Goal: Entertainment & Leisure: Consume media (video, audio)

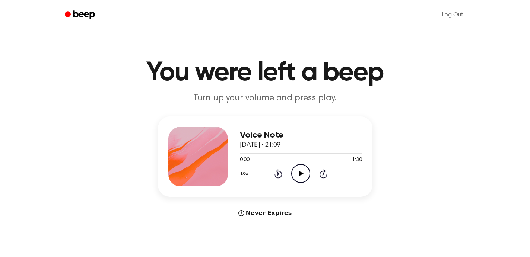
click at [303, 177] on icon "Play Audio" at bounding box center [300, 173] width 19 height 19
click at [305, 172] on icon "Play Audio" at bounding box center [300, 173] width 19 height 19
drag, startPoint x: 278, startPoint y: 153, endPoint x: 253, endPoint y: 152, distance: 24.6
click at [253, 152] on div at bounding box center [301, 153] width 122 height 6
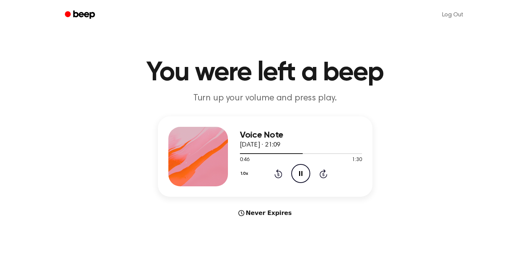
click at [296, 175] on icon "Pause Audio" at bounding box center [300, 173] width 19 height 19
click at [288, 153] on div at bounding box center [301, 153] width 122 height 6
click at [304, 170] on icon "Play Audio" at bounding box center [300, 173] width 19 height 19
click at [294, 175] on icon "Pause Audio" at bounding box center [300, 173] width 19 height 19
click at [336, 153] on div at bounding box center [294, 153] width 109 height 1
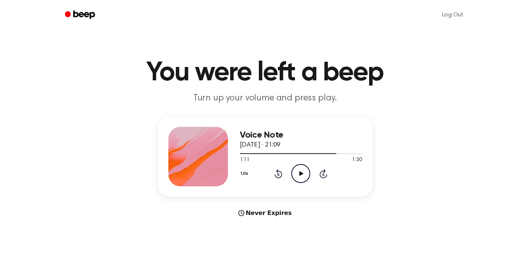
click at [301, 169] on icon "Play Audio" at bounding box center [300, 173] width 19 height 19
click at [263, 153] on div at bounding box center [301, 153] width 122 height 6
click at [305, 178] on icon "Play Audio" at bounding box center [300, 173] width 19 height 19
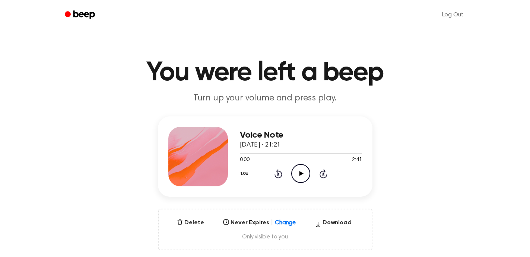
click at [301, 174] on icon at bounding box center [301, 173] width 4 height 5
click at [306, 173] on icon "Pause Audio" at bounding box center [300, 173] width 19 height 19
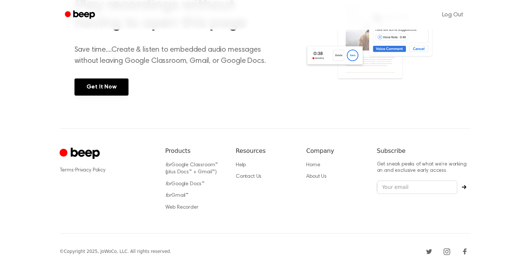
scroll to position [362, 0]
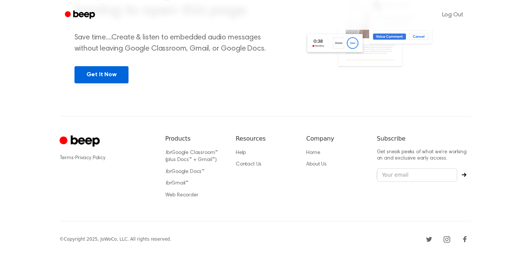
click at [106, 80] on link "Get It Now" at bounding box center [101, 74] width 54 height 17
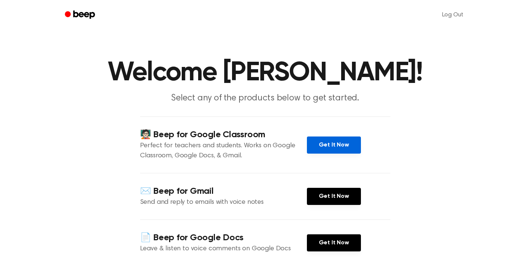
click at [348, 143] on link "Get It Now" at bounding box center [334, 145] width 54 height 17
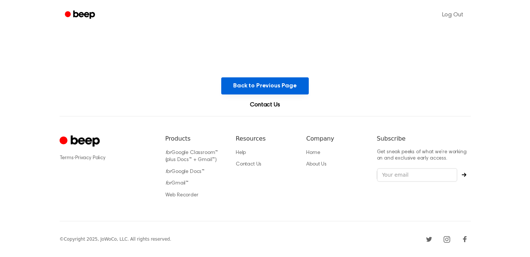
click at [283, 86] on button "Back to Previous Page" at bounding box center [264, 85] width 87 height 17
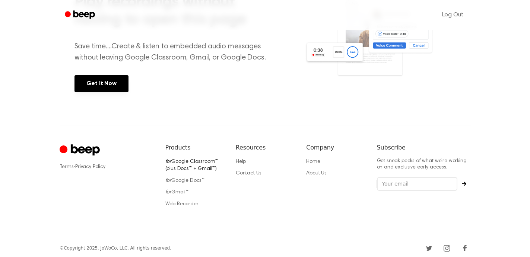
scroll to position [356, 0]
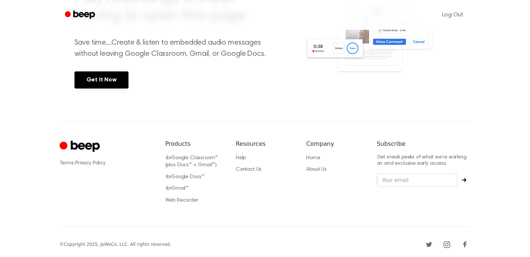
click at [73, 144] on icon "Cruip" at bounding box center [84, 146] width 29 height 11
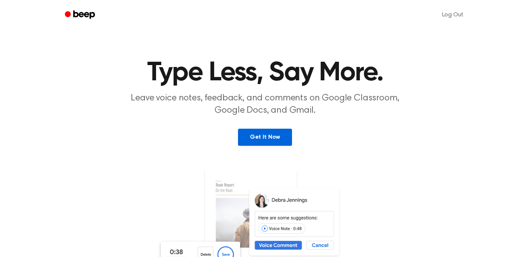
click at [274, 132] on link "Get It Now" at bounding box center [265, 137] width 54 height 17
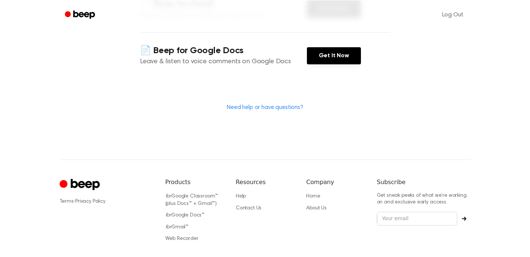
scroll to position [208, 0]
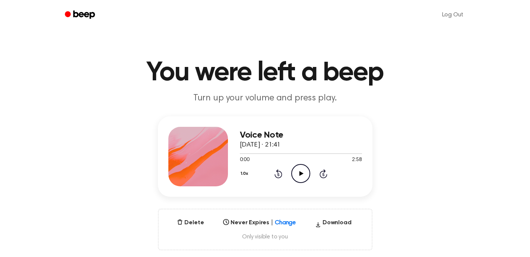
click at [294, 172] on icon "Play Audio" at bounding box center [300, 173] width 19 height 19
click at [299, 174] on icon at bounding box center [300, 173] width 3 height 5
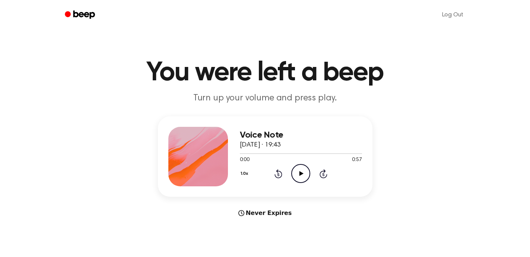
click at [293, 173] on icon "Play Audio" at bounding box center [300, 173] width 19 height 19
click at [302, 177] on icon "Pause Audio" at bounding box center [300, 173] width 19 height 19
click at [297, 179] on icon "Pause Audio" at bounding box center [300, 173] width 19 height 19
click at [277, 177] on icon at bounding box center [278, 173] width 8 height 9
click at [300, 175] on icon "Pause Audio" at bounding box center [300, 173] width 19 height 19
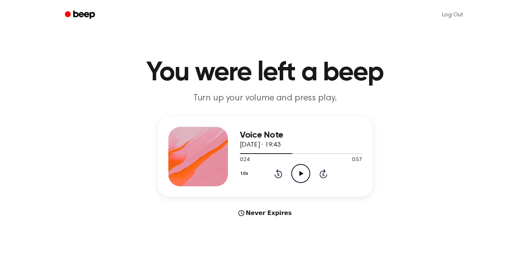
click at [300, 175] on icon at bounding box center [301, 173] width 4 height 5
click at [300, 175] on icon "Pause Audio" at bounding box center [300, 173] width 19 height 19
click at [302, 173] on icon at bounding box center [300, 173] width 3 height 5
click at [301, 176] on icon at bounding box center [300, 173] width 3 height 5
drag, startPoint x: 357, startPoint y: 153, endPoint x: 188, endPoint y: 157, distance: 169.0
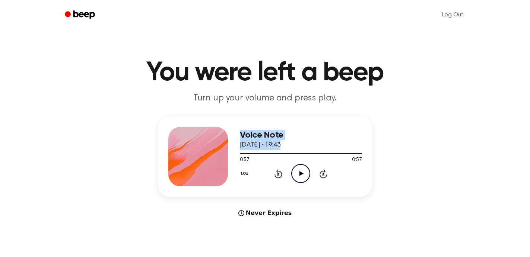
click at [188, 157] on div "Voice Note 13 September 2025 · 19:43 0:57 0:57 Your browser does not support th…" at bounding box center [265, 156] width 214 height 80
click at [242, 153] on div at bounding box center [301, 153] width 122 height 1
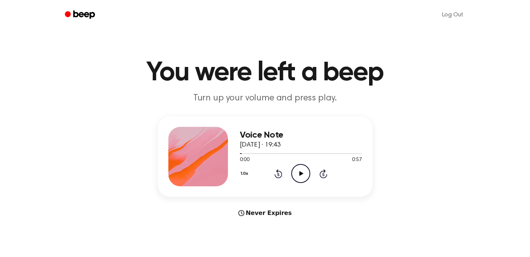
click at [290, 172] on div "1.0x Rewind 5 seconds Play Audio Skip 5 seconds" at bounding box center [301, 173] width 122 height 19
click at [299, 175] on icon at bounding box center [301, 173] width 4 height 5
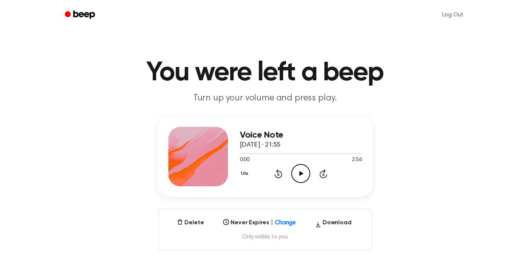
click at [306, 173] on icon "Play Audio" at bounding box center [300, 173] width 19 height 19
click at [301, 168] on icon "Pause Audio" at bounding box center [300, 173] width 19 height 19
click at [294, 176] on icon "Play Audio" at bounding box center [300, 173] width 19 height 19
